Goal: Task Accomplishment & Management: Use online tool/utility

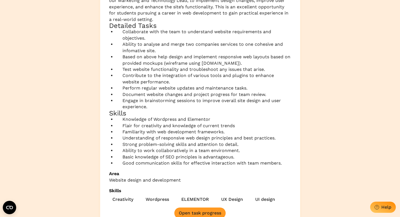
scroll to position [104, 0]
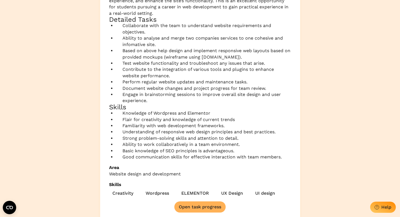
click at [213, 204] on button "Open task progress" at bounding box center [199, 207] width 51 height 11
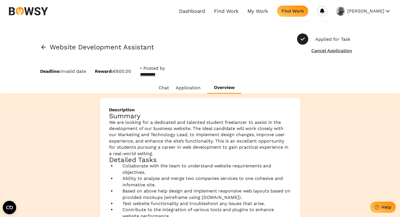
click at [218, 88] on button "Overview" at bounding box center [224, 87] width 34 height 11
click at [238, 9] on link "Find Work" at bounding box center [226, 11] width 25 height 6
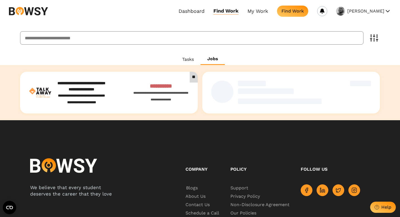
click at [212, 58] on button "Jobs" at bounding box center [213, 59] width 24 height 11
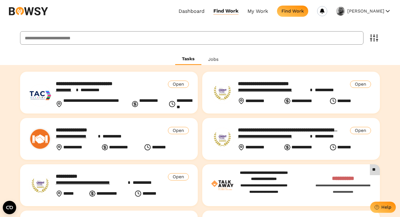
click at [190, 59] on button "Tasks" at bounding box center [188, 59] width 26 height 11
click at [205, 11] on link "Dashboard" at bounding box center [192, 11] width 26 height 6
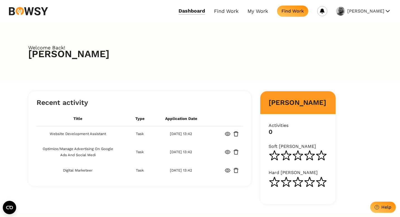
click at [69, 171] on td "Digital Marketeer" at bounding box center [78, 170] width 83 height 15
